Goal: Information Seeking & Learning: Learn about a topic

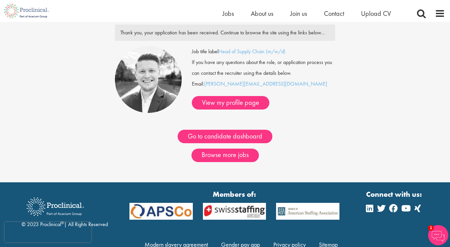
scroll to position [31, 0]
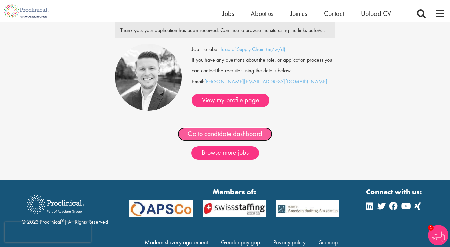
click at [234, 132] on link "Go to candidate dashboard" at bounding box center [225, 134] width 95 height 13
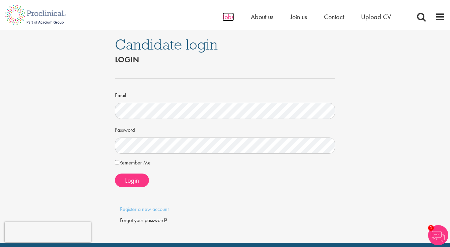
click at [225, 19] on span "Jobs" at bounding box center [228, 16] width 11 height 9
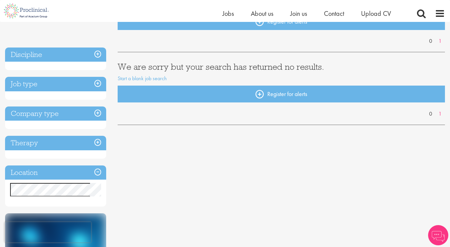
scroll to position [90, 0]
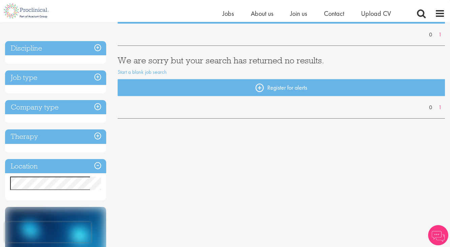
click at [79, 73] on h3 "Job type" at bounding box center [55, 77] width 101 height 15
click at [102, 76] on h3 "Job type" at bounding box center [55, 77] width 101 height 15
click at [99, 48] on h3 "Discipline" at bounding box center [55, 48] width 101 height 15
click at [75, 49] on h3 "Discipline" at bounding box center [55, 48] width 101 height 15
click at [138, 68] on link "Start a blank job search" at bounding box center [142, 71] width 49 height 7
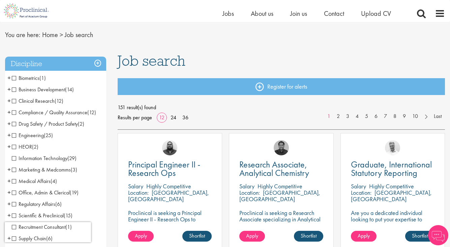
scroll to position [36, 0]
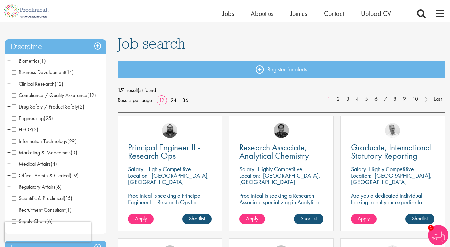
click at [12, 74] on span "Business Development" at bounding box center [38, 72] width 53 height 7
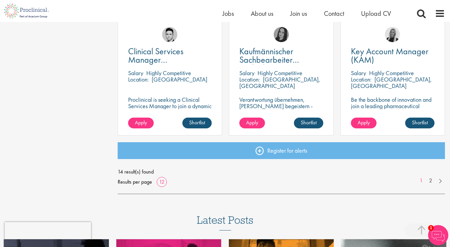
scroll to position [500, 0]
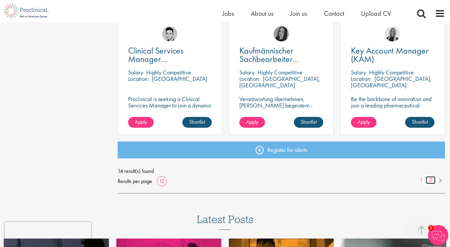
click at [432, 179] on link "2" at bounding box center [431, 180] width 10 height 8
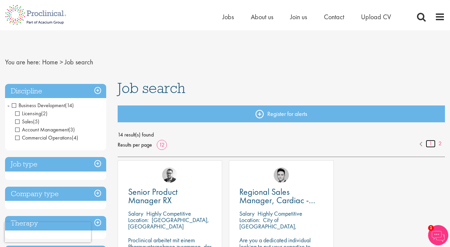
click at [432, 143] on link "1" at bounding box center [431, 144] width 10 height 8
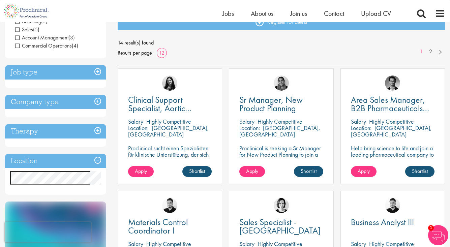
scroll to position [72, 0]
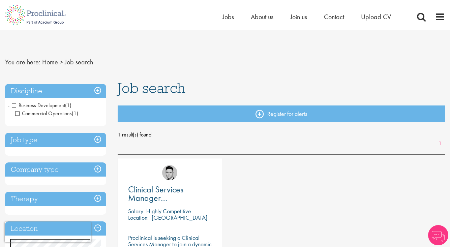
click at [98, 87] on h3 "Discipline" at bounding box center [55, 91] width 101 height 15
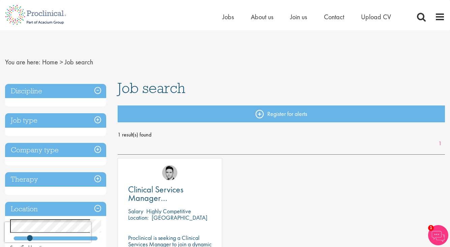
click at [99, 89] on h3 "Discipline" at bounding box center [55, 91] width 101 height 15
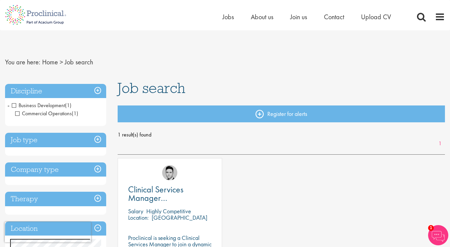
click at [14, 105] on span "Business Development" at bounding box center [38, 105] width 53 height 7
click at [6, 105] on li "Business Development (1) - + Commercial Operations (1)" at bounding box center [55, 110] width 101 height 20
click at [8, 105] on span "-" at bounding box center [8, 105] width 2 height 10
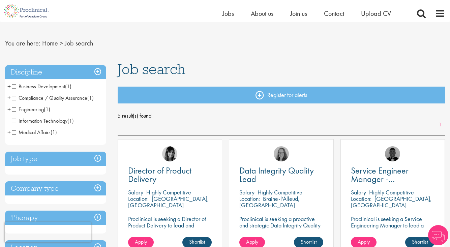
scroll to position [8, 0]
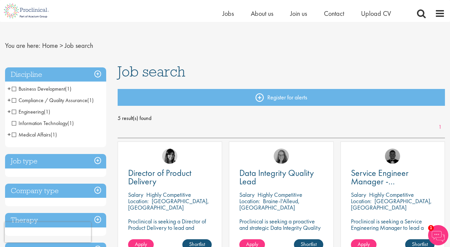
click at [13, 112] on span "Engineering" at bounding box center [28, 111] width 32 height 7
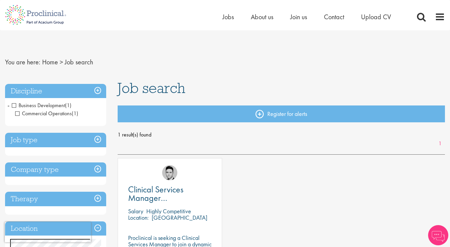
click at [94, 88] on h3 "Discipline" at bounding box center [55, 91] width 101 height 15
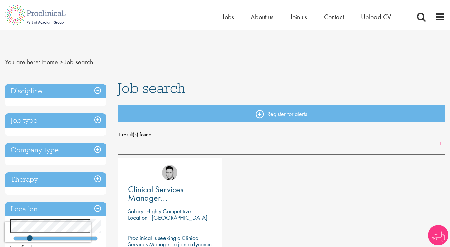
click at [94, 88] on h3 "Discipline" at bounding box center [55, 91] width 101 height 15
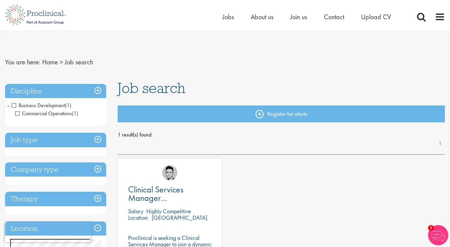
click at [6, 105] on li "Business Development (1) - + Commercial Operations (1)" at bounding box center [55, 110] width 101 height 20
click at [9, 106] on span "-" at bounding box center [8, 105] width 2 height 10
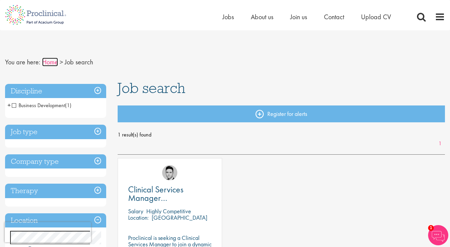
click at [47, 61] on link "Home" at bounding box center [50, 62] width 16 height 9
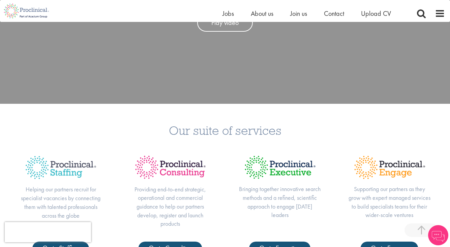
scroll to position [207, 0]
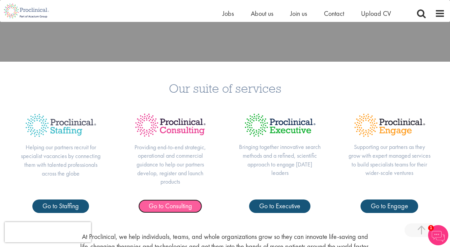
click at [188, 202] on span "Go to Consulting" at bounding box center [171, 206] width 44 height 9
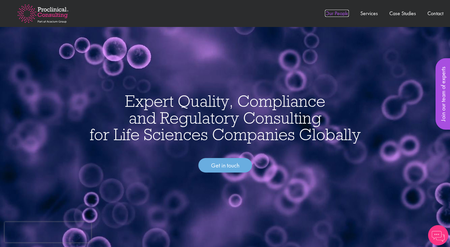
click at [340, 16] on link "Our People" at bounding box center [337, 13] width 24 height 7
click at [338, 13] on link "Our People" at bounding box center [337, 13] width 24 height 7
